Goal: Task Accomplishment & Management: Manage account settings

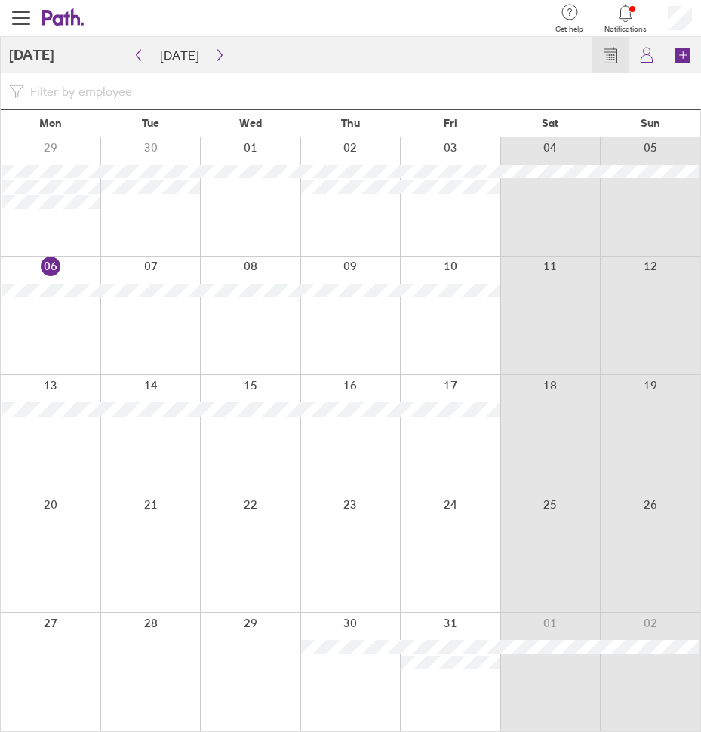
click at [339, 43] on div "Calendar My holidays Book" at bounding box center [355, 55] width 692 height 36
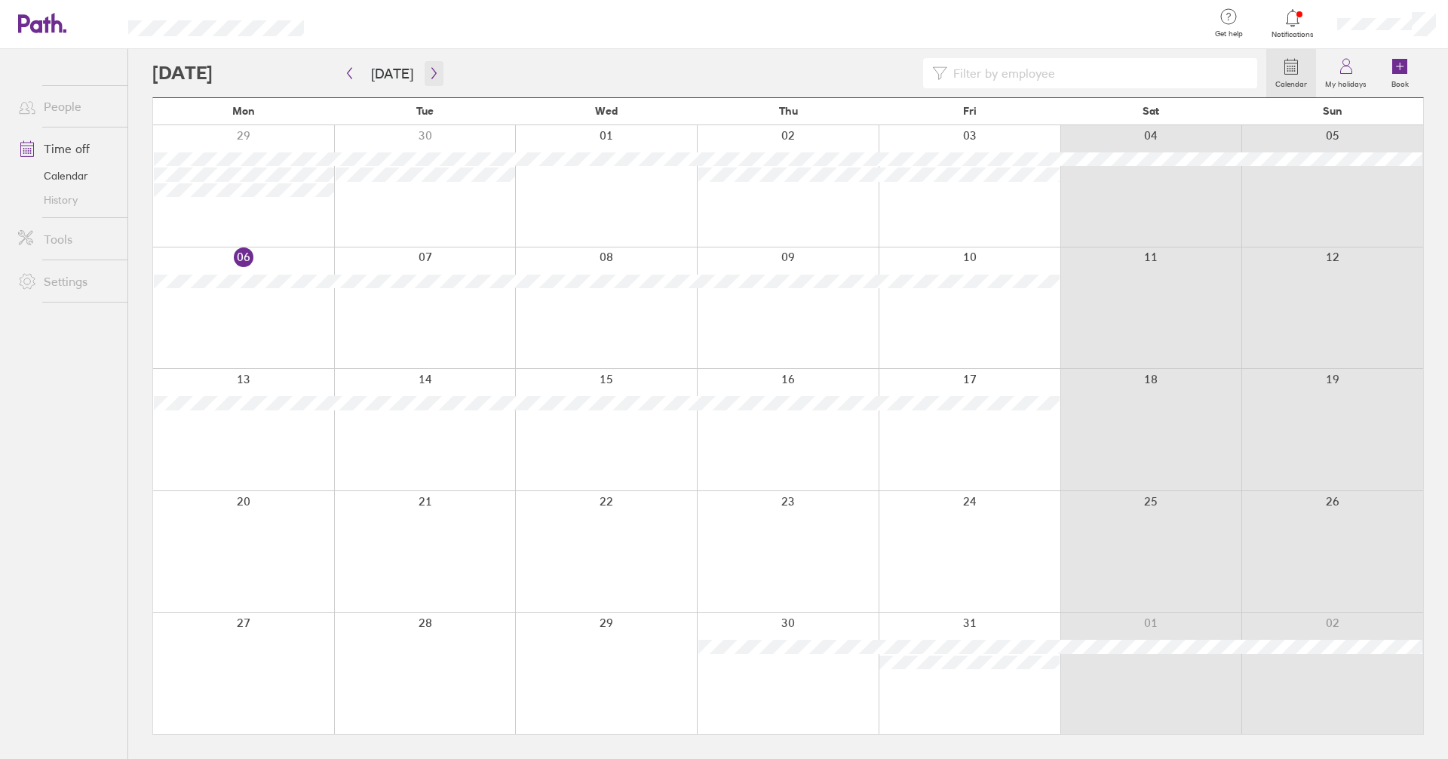
click at [425, 69] on button "button" at bounding box center [434, 73] width 19 height 25
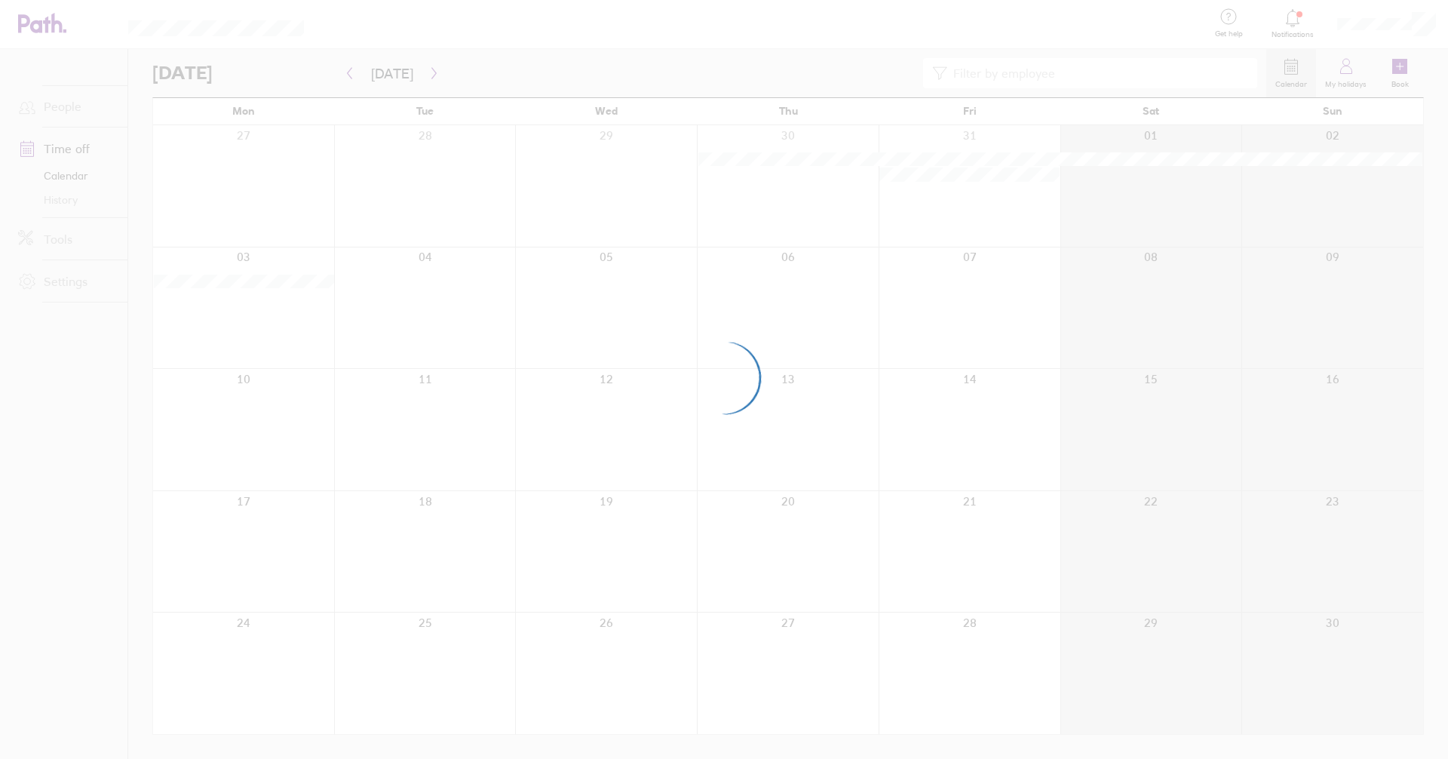
click at [425, 69] on div at bounding box center [724, 379] width 1448 height 759
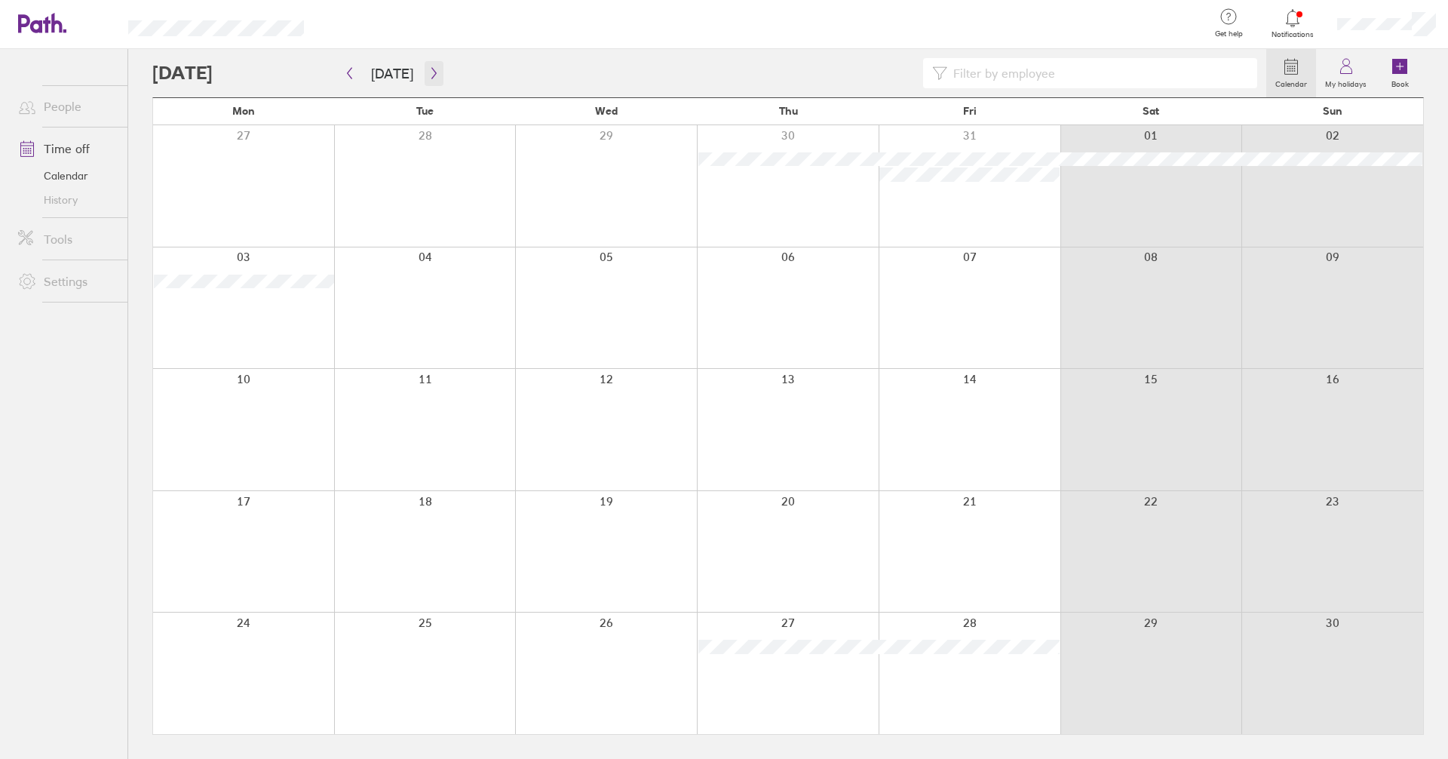
click at [428, 70] on icon "button" at bounding box center [433, 73] width 11 height 12
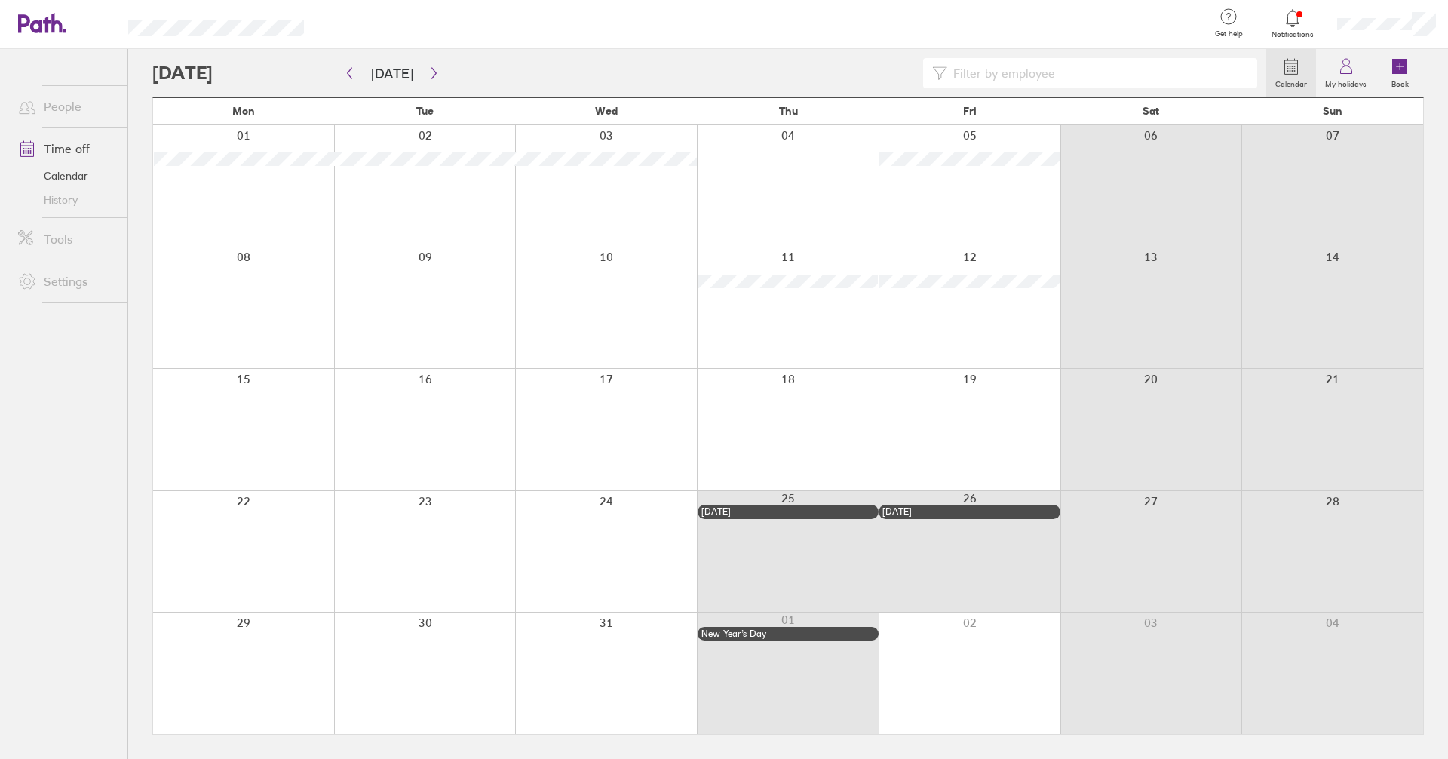
click at [1288, 28] on div at bounding box center [1293, 18] width 49 height 21
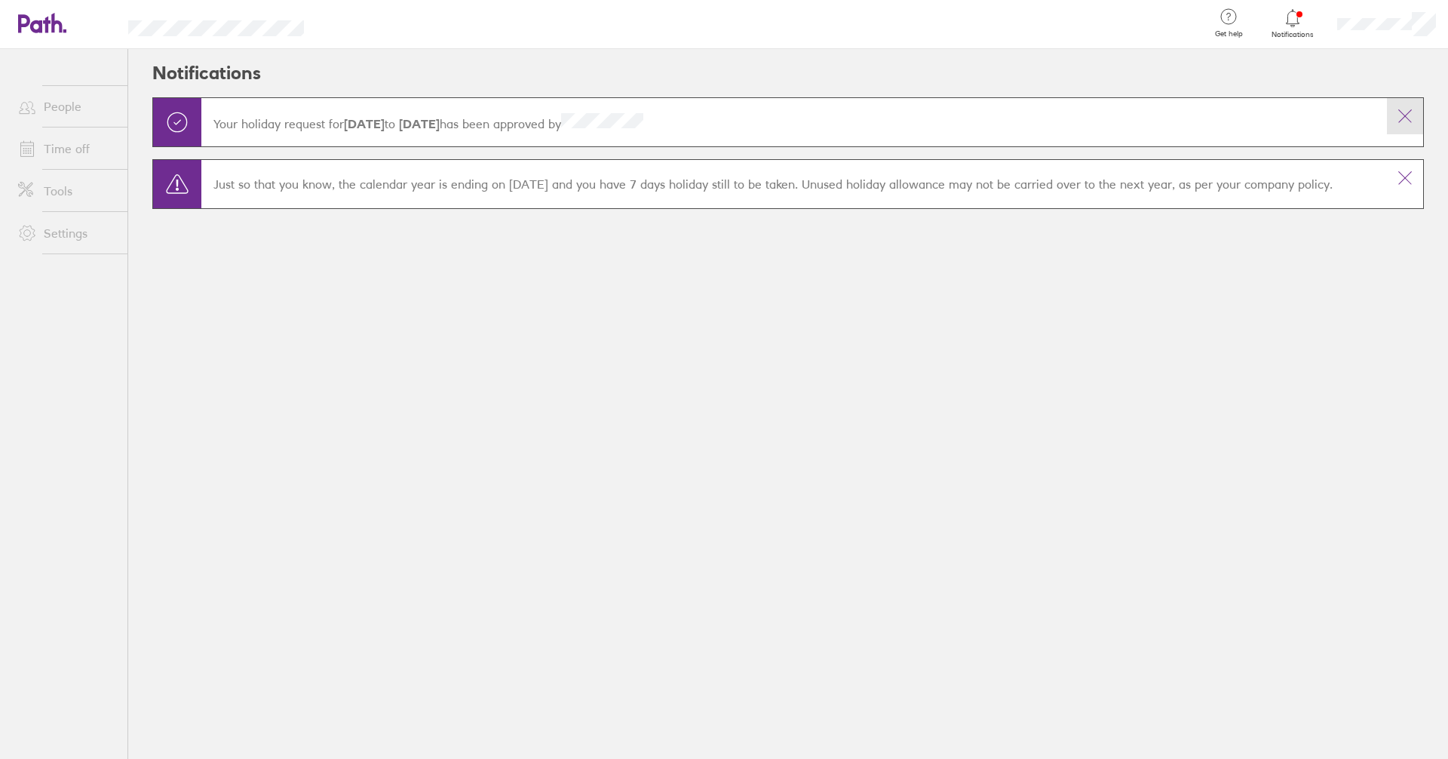
click at [1396, 118] on button at bounding box center [1405, 116] width 36 height 36
click at [1408, 175] on icon at bounding box center [1405, 178] width 18 height 18
click at [1304, 22] on div at bounding box center [1293, 18] width 49 height 21
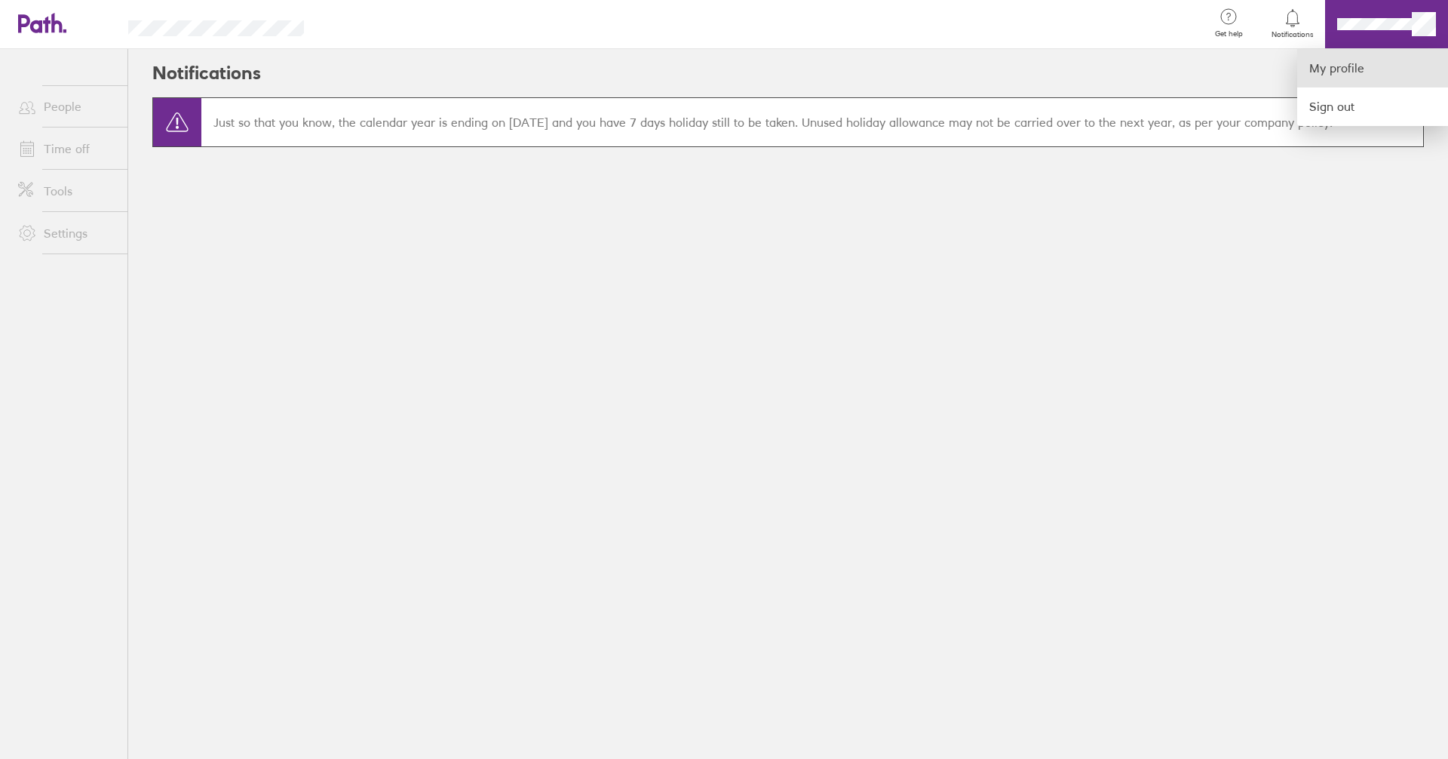
click at [1356, 64] on link "My profile" at bounding box center [1372, 68] width 151 height 38
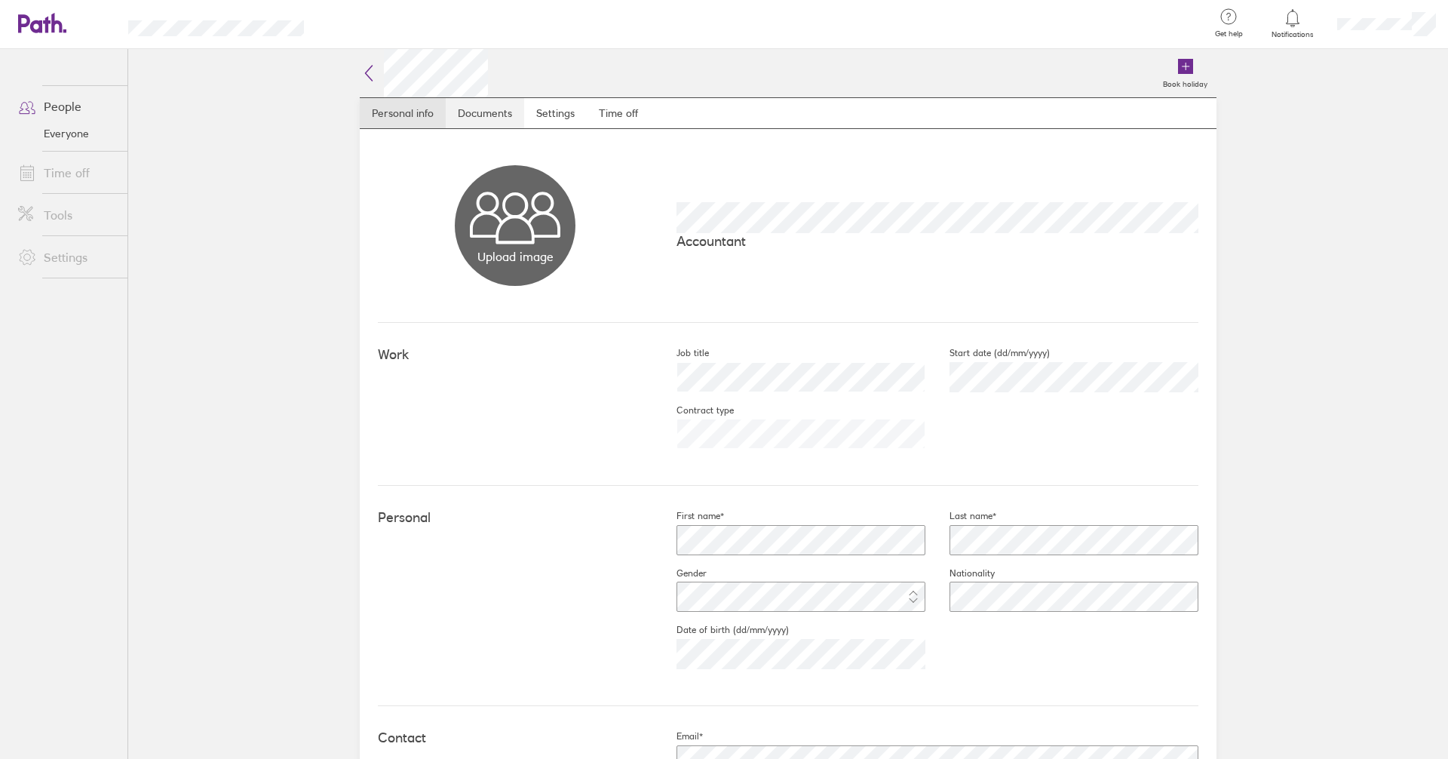
click at [487, 106] on link "Documents" at bounding box center [485, 113] width 78 height 30
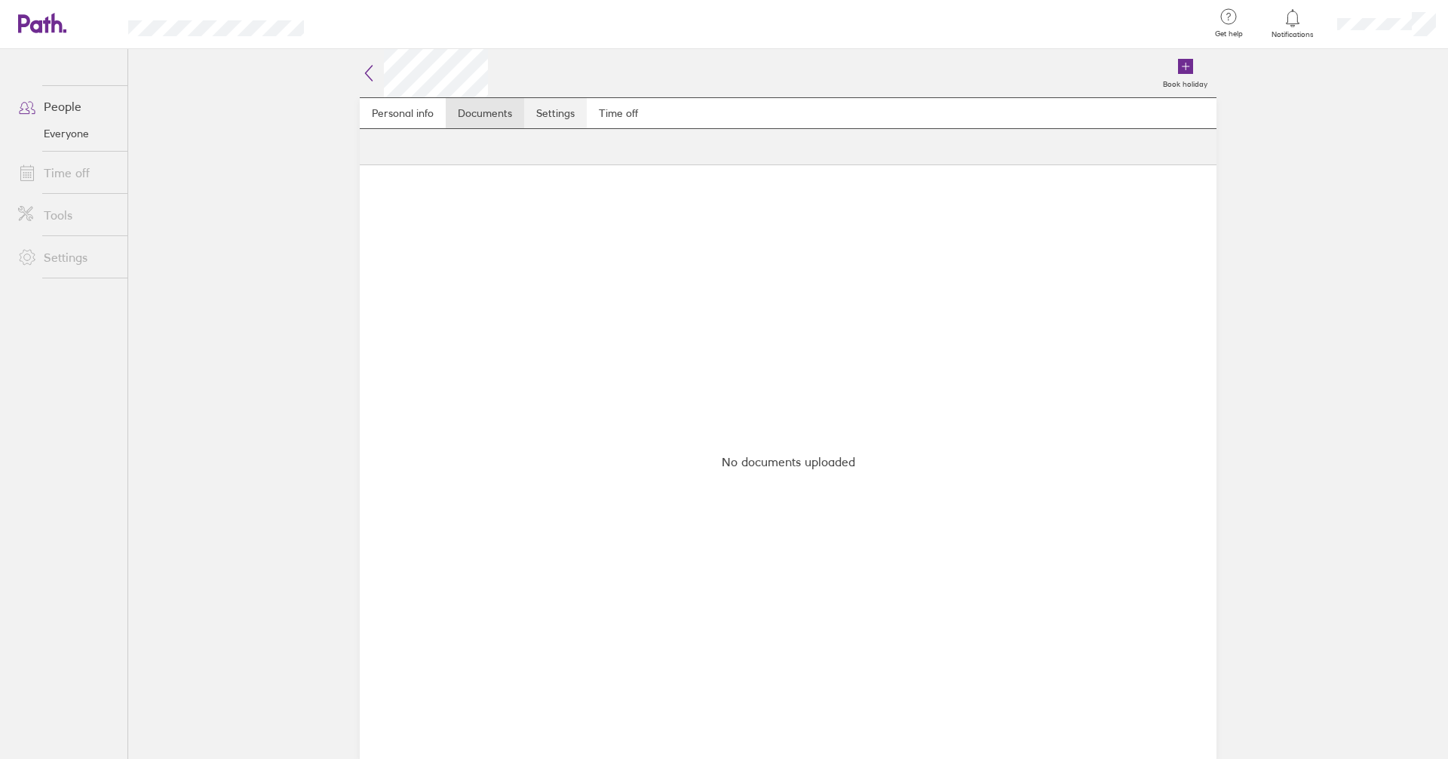
click at [566, 107] on link "Settings" at bounding box center [555, 113] width 63 height 30
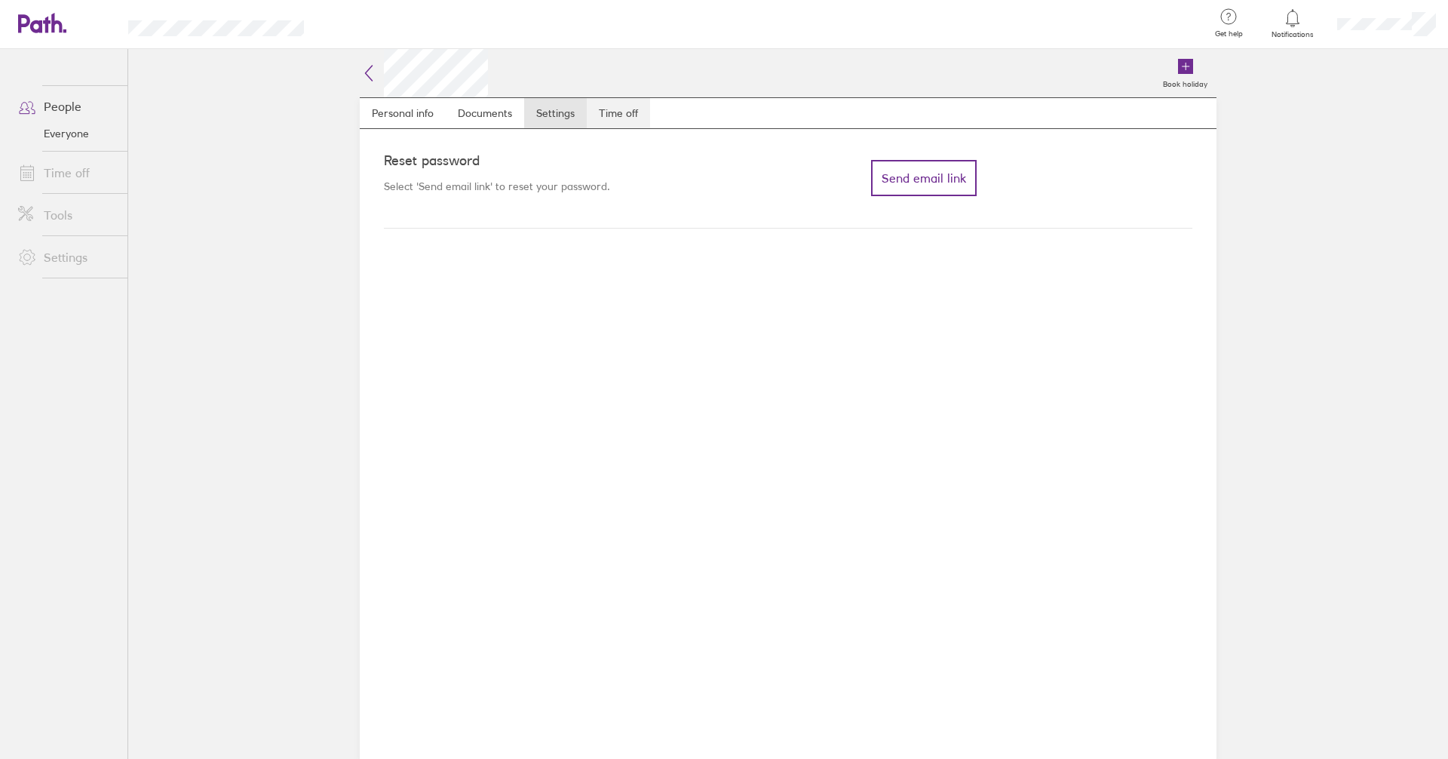
click at [610, 110] on link "Time off" at bounding box center [618, 113] width 63 height 30
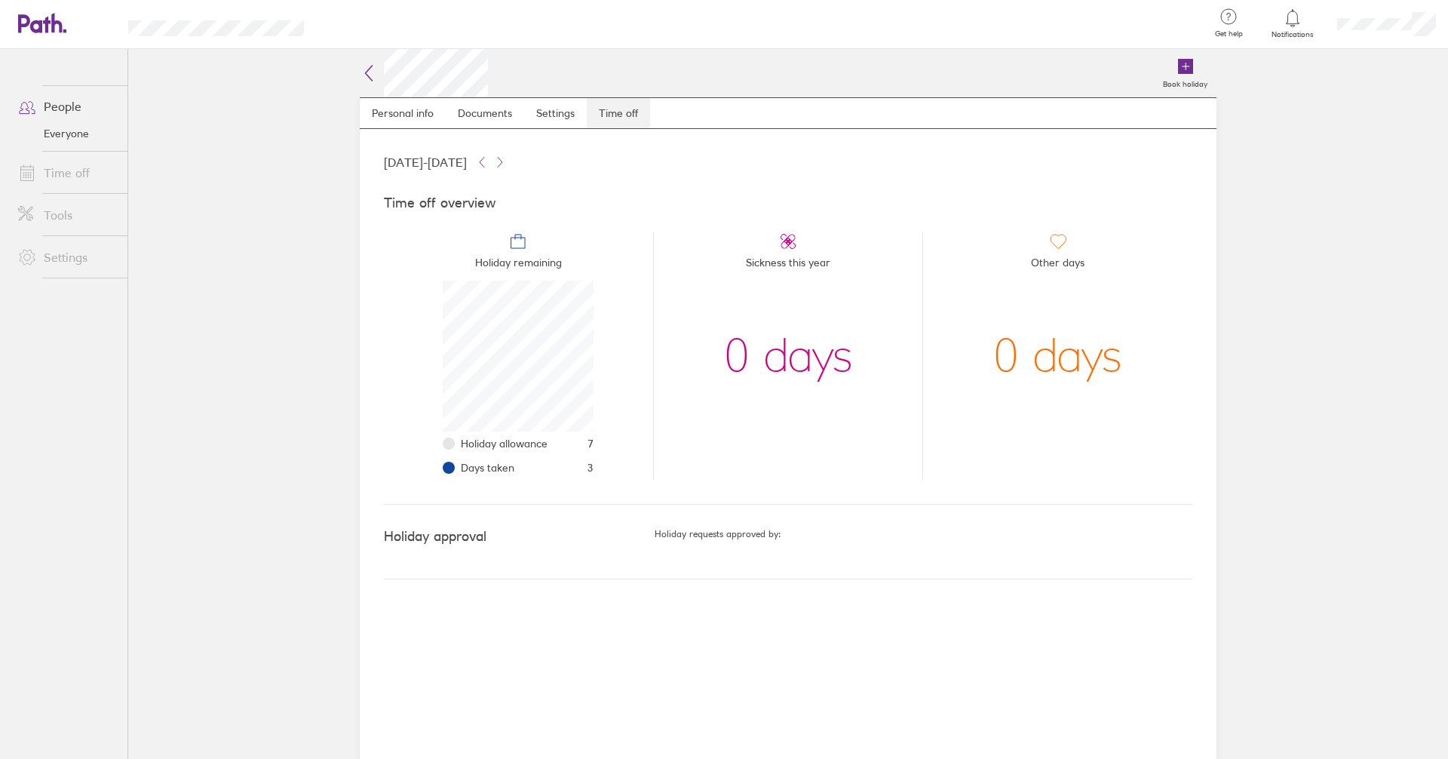
scroll to position [151, 151]
